Goal: Task Accomplishment & Management: Manage account settings

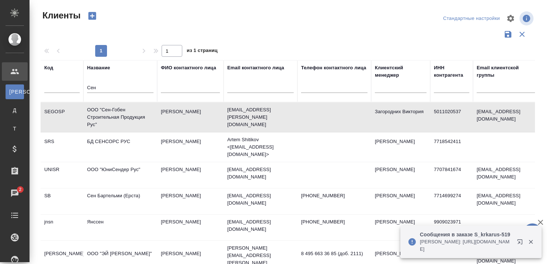
select select "RU"
drag, startPoint x: 111, startPoint y: 86, endPoint x: 87, endPoint y: 86, distance: 24.0
click at [89, 86] on input "Сен" at bounding box center [120, 88] width 66 height 9
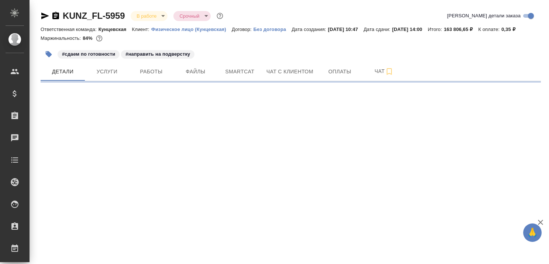
select select "RU"
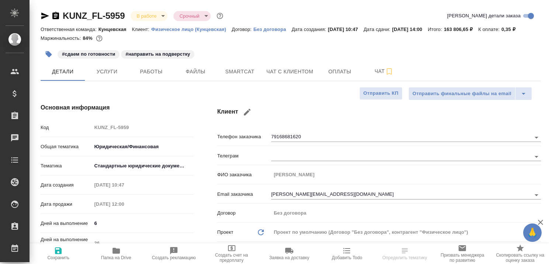
type textarea "x"
